Goal: Transaction & Acquisition: Purchase product/service

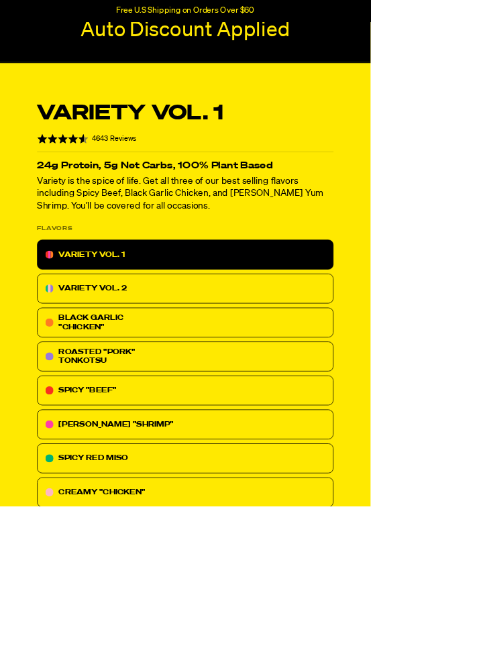
scroll to position [190, 0]
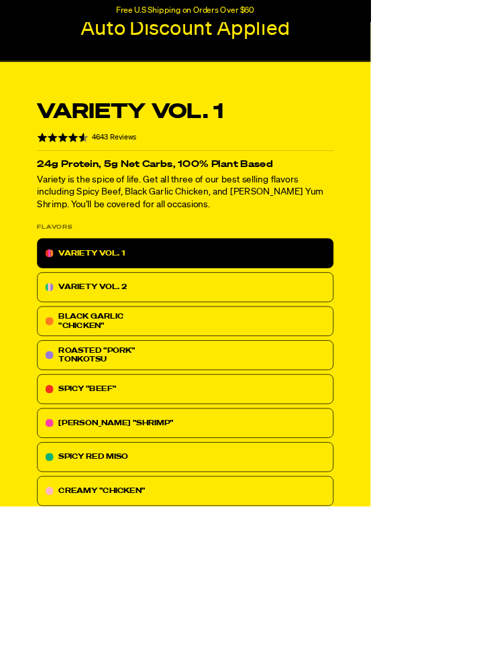
radio input "false"
radio input "true"
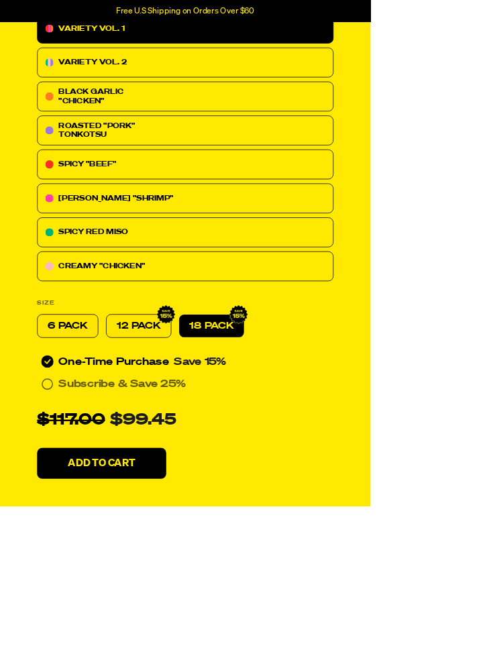
scroll to position [476, 0]
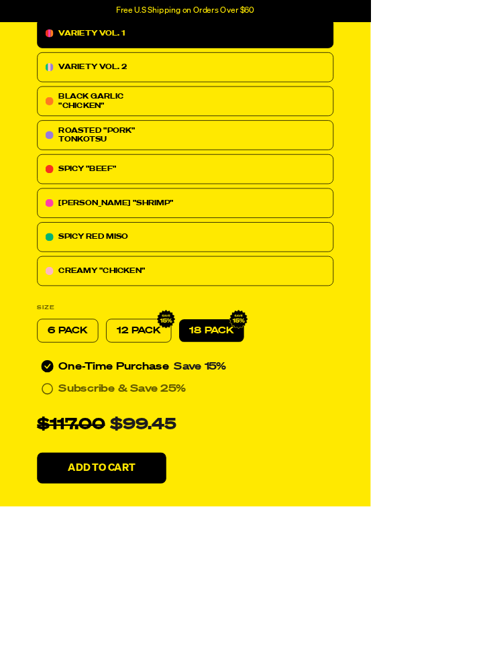
click at [180, 438] on p "12 PACK" at bounding box center [180, 431] width 57 height 16
radio input "true"
radio input "false"
radio input "true"
radio input "false"
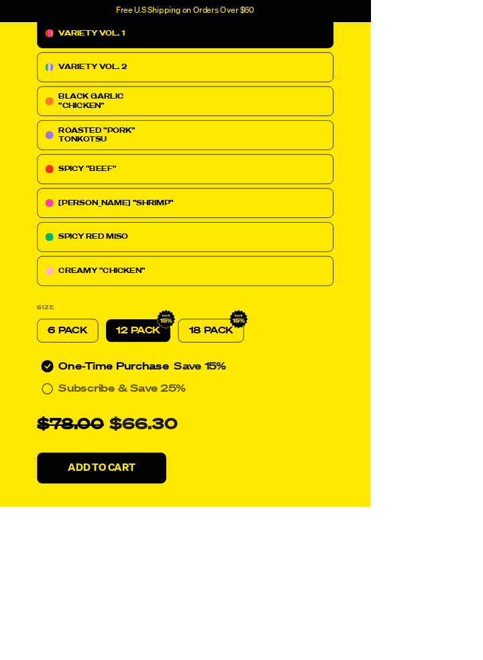
click at [99, 433] on p "6 PACK" at bounding box center [88, 431] width 52 height 16
radio input "true"
radio input "false"
radio input "true"
radio input "false"
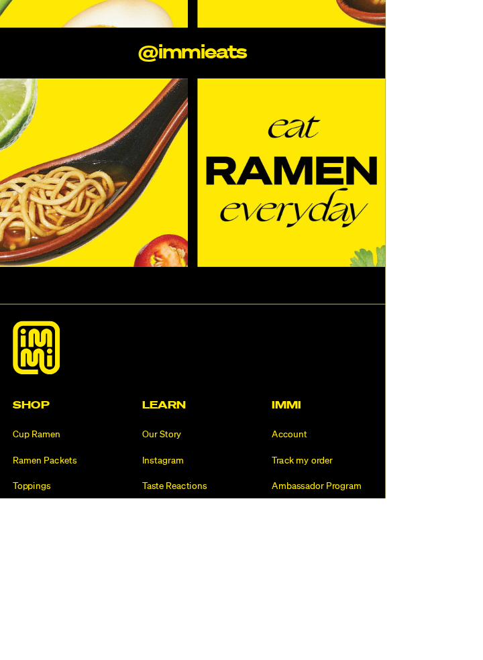
scroll to position [9260, 0]
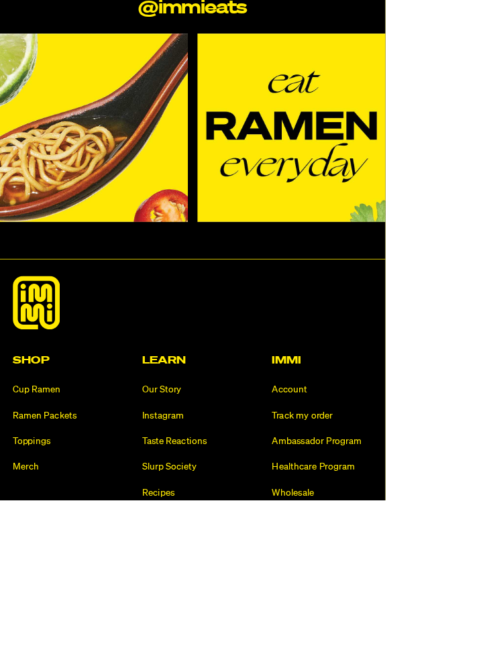
scroll to position [9347, 0]
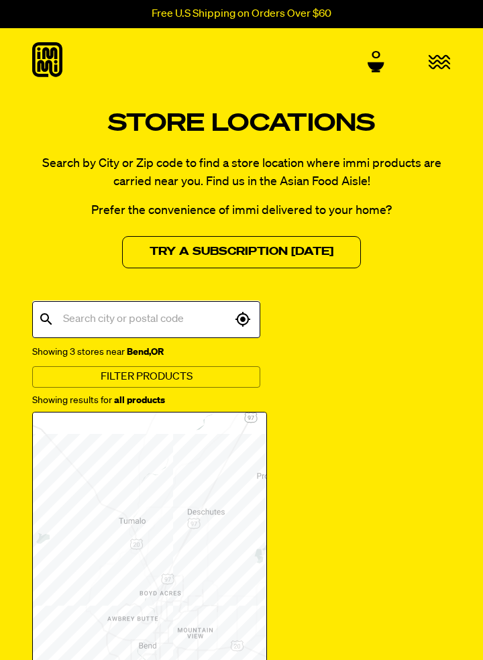
click at [76, 323] on input "text" at bounding box center [146, 318] width 172 height 25
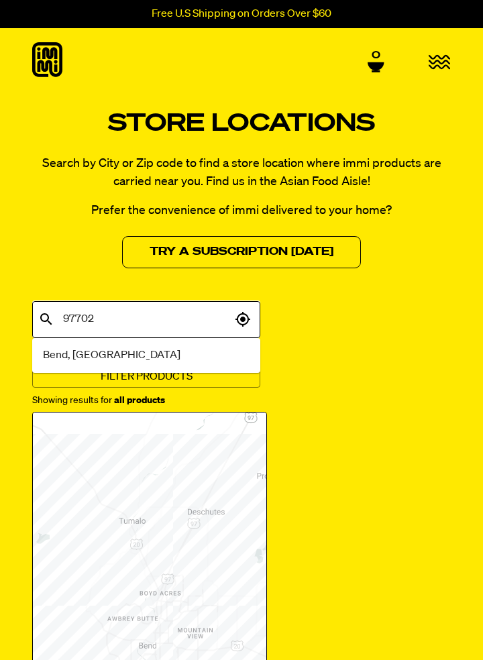
type input "97702"
click at [247, 320] on icon "button" at bounding box center [242, 319] width 15 height 15
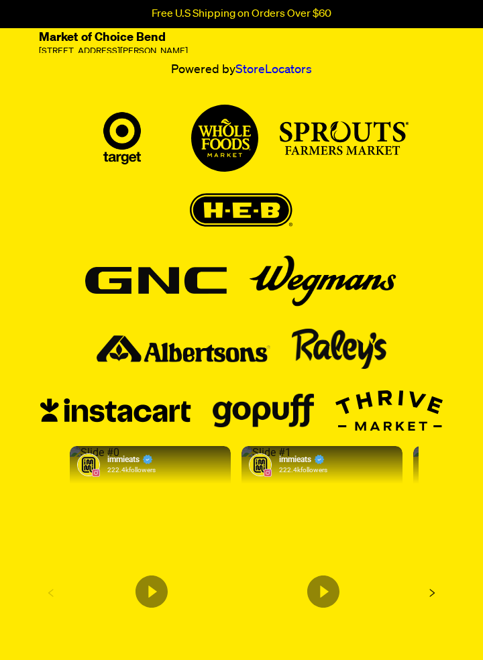
scroll to position [906, 0]
